Goal: Navigation & Orientation: Find specific page/section

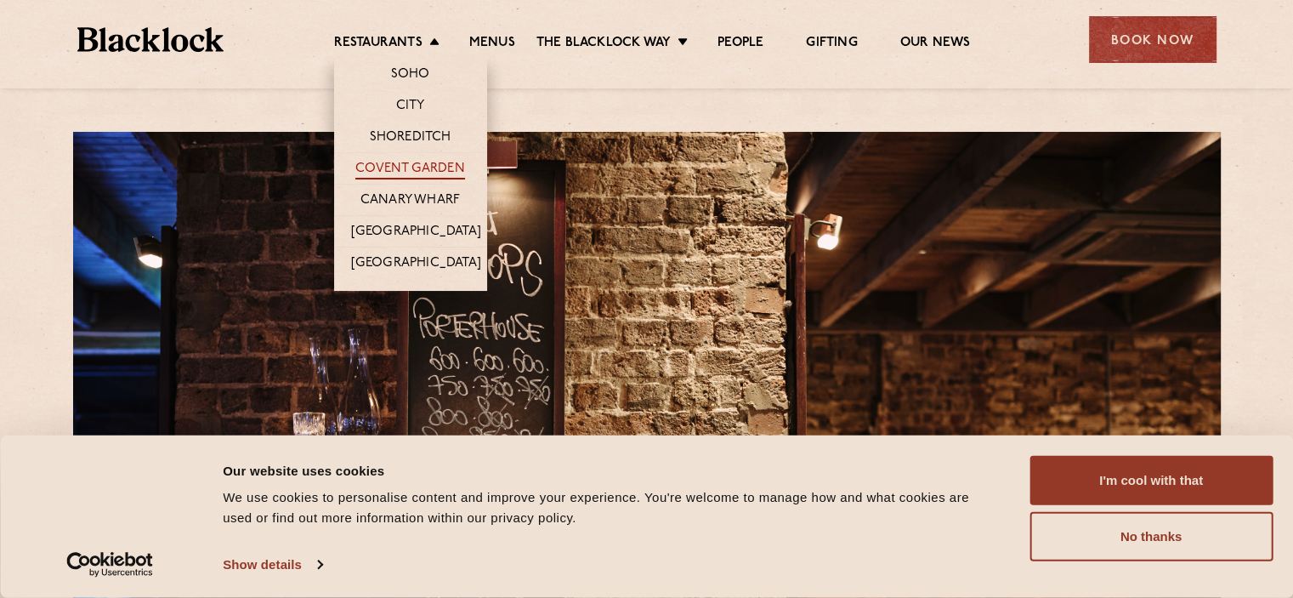
click at [407, 163] on link "Covent Garden" at bounding box center [410, 170] width 110 height 19
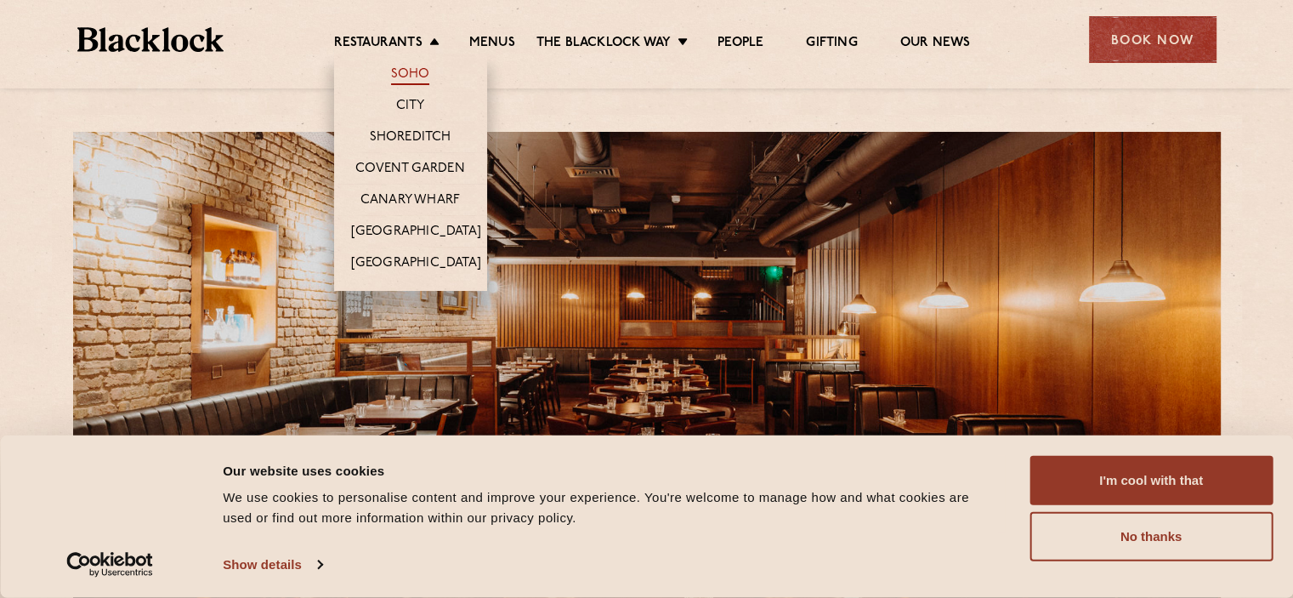
click at [412, 74] on link "Soho" at bounding box center [410, 75] width 39 height 19
